Goal: Check status: Check status

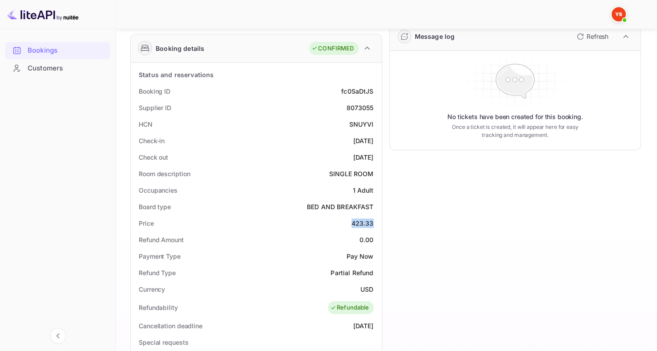
click at [64, 60] on div "Customers" at bounding box center [57, 68] width 105 height 17
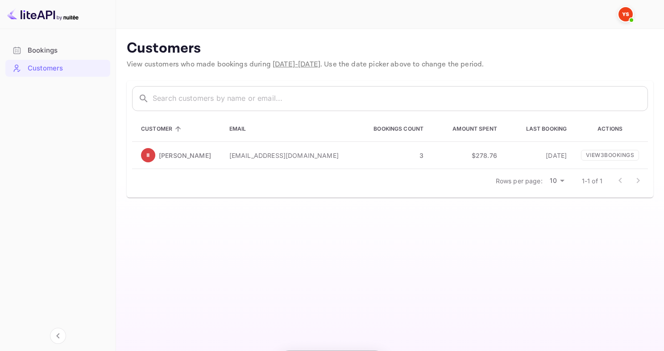
click at [64, 52] on div "Bookings" at bounding box center [67, 51] width 78 height 10
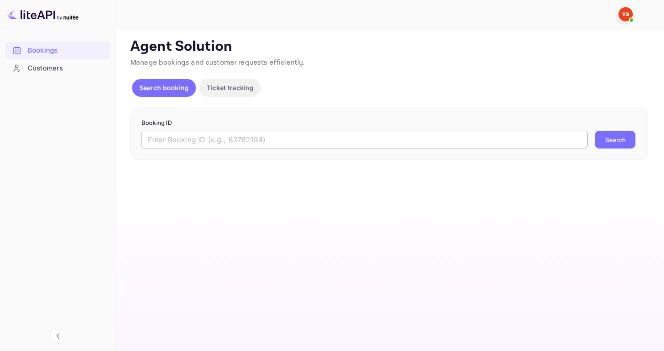
click at [183, 138] on input "text" at bounding box center [364, 140] width 446 height 18
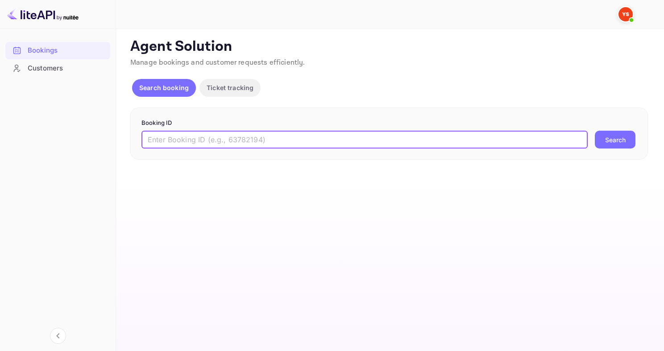
paste input "9508832"
type input "9508832"
click at [595, 131] on button "Search" at bounding box center [615, 140] width 41 height 18
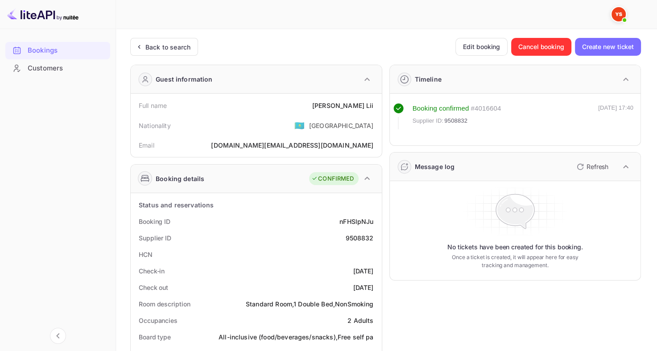
click at [344, 104] on div "Full name [PERSON_NAME]" at bounding box center [256, 105] width 244 height 17
drag, startPoint x: 344, startPoint y: 104, endPoint x: 381, endPoint y: 105, distance: 36.6
click at [381, 105] on div "Full name [PERSON_NAME] Nationality 🇰🇿 [DEMOGRAPHIC_DATA] Email [PERSON_NAME][D…" at bounding box center [256, 125] width 251 height 63
copy div "[PERSON_NAME]"
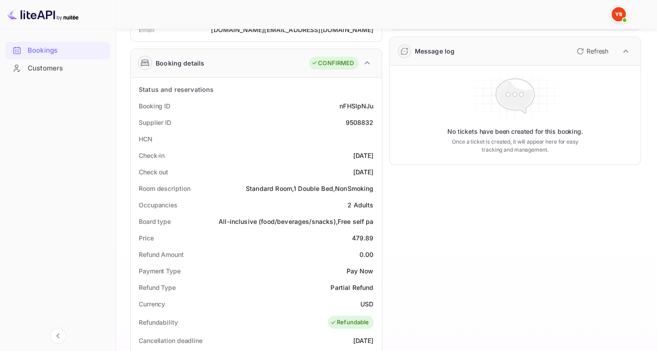
scroll to position [116, 0]
drag, startPoint x: 349, startPoint y: 234, endPoint x: 377, endPoint y: 238, distance: 27.9
click at [377, 238] on div "Price 479.89" at bounding box center [256, 237] width 244 height 17
copy div "479.89"
